Goal: Transaction & Acquisition: Book appointment/travel/reservation

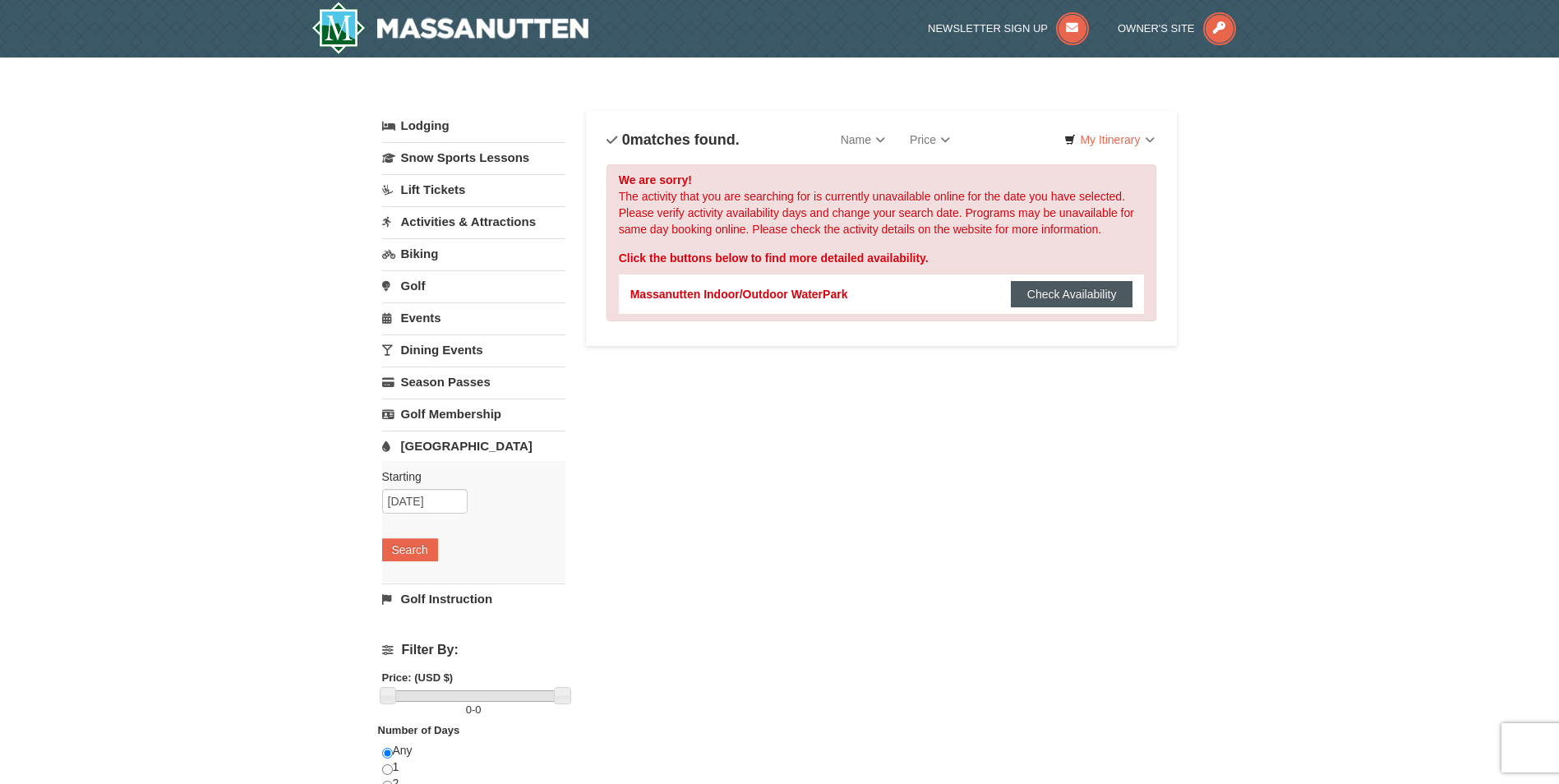
click at [1093, 292] on button "Check Availability" at bounding box center [1072, 294] width 123 height 27
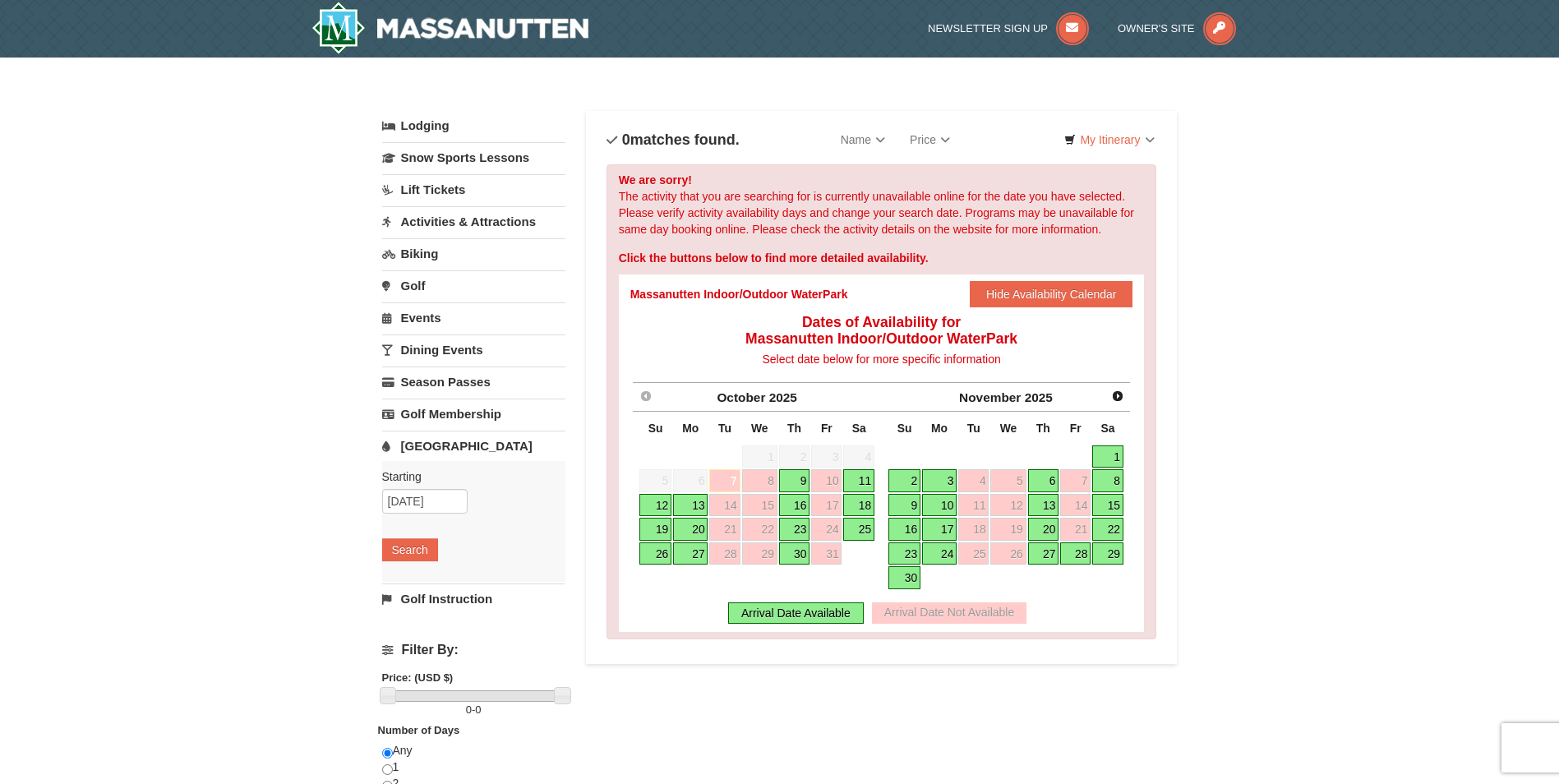
click at [695, 527] on link "20" at bounding box center [690, 530] width 35 height 23
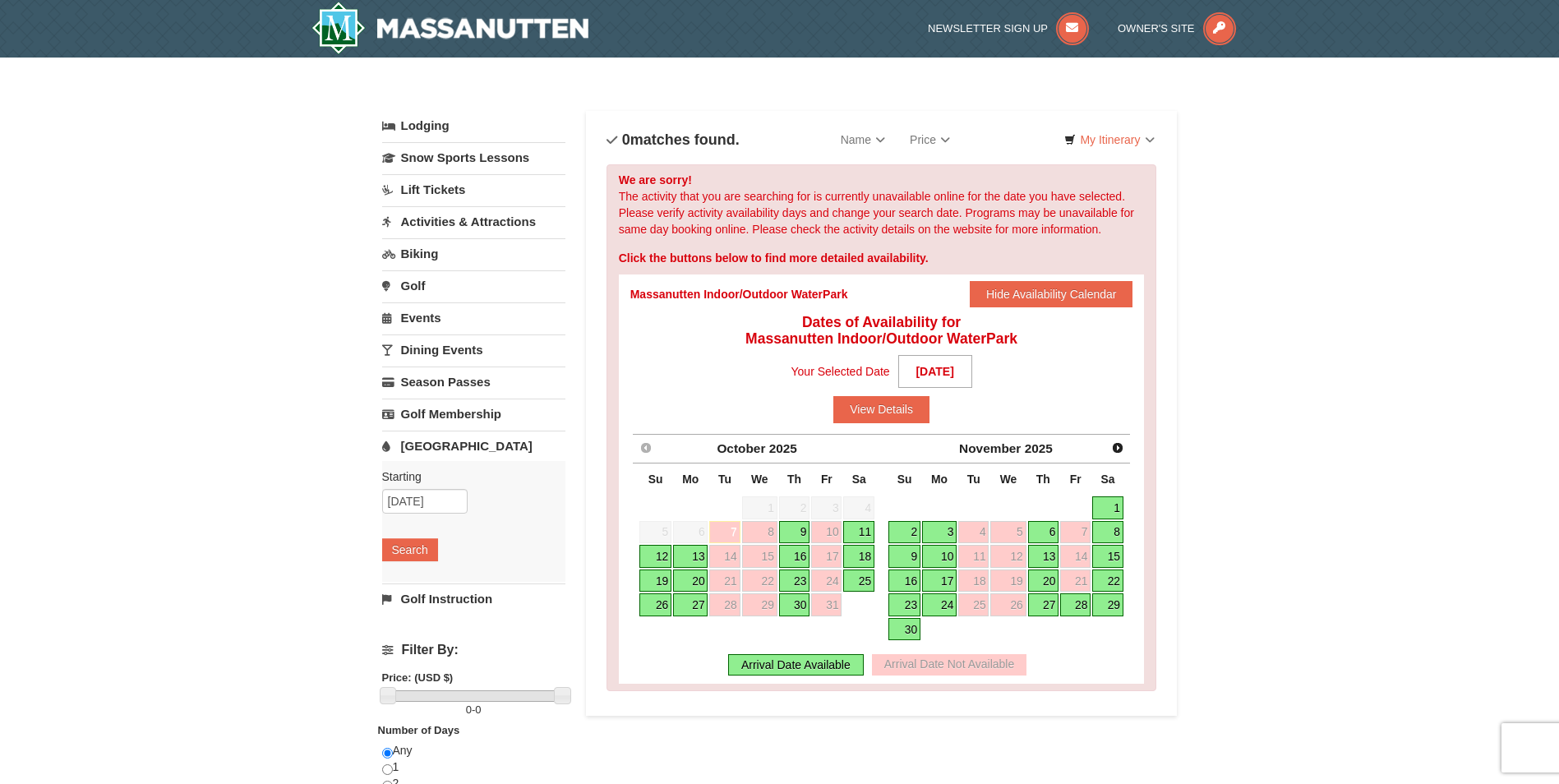
click at [692, 582] on link "20" at bounding box center [690, 581] width 35 height 23
click at [884, 412] on button "View Details" at bounding box center [881, 409] width 96 height 27
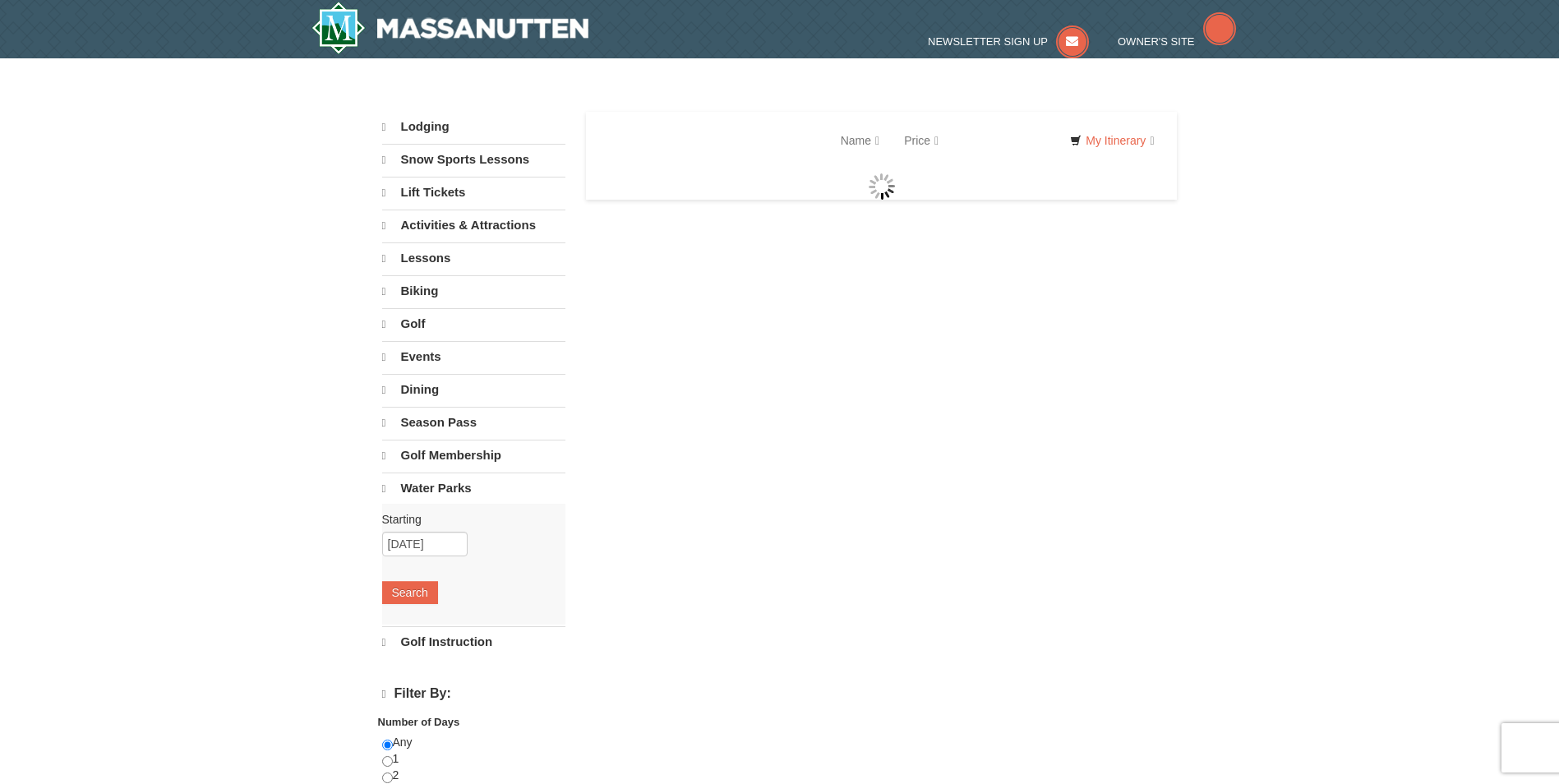
select select "10"
